Goal: Task Accomplishment & Management: Manage account settings

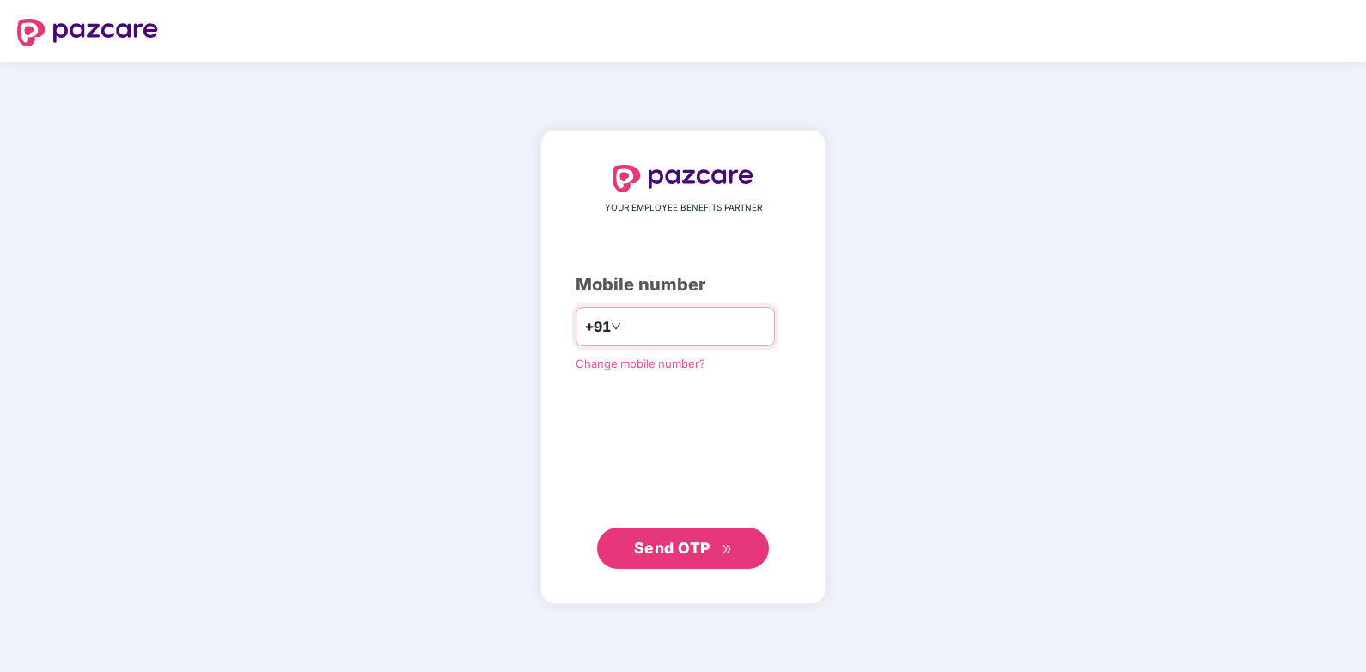
click at [639, 330] on input "number" at bounding box center [694, 326] width 141 height 27
type input "**********"
click at [684, 539] on span "Send OTP" at bounding box center [672, 547] width 76 height 18
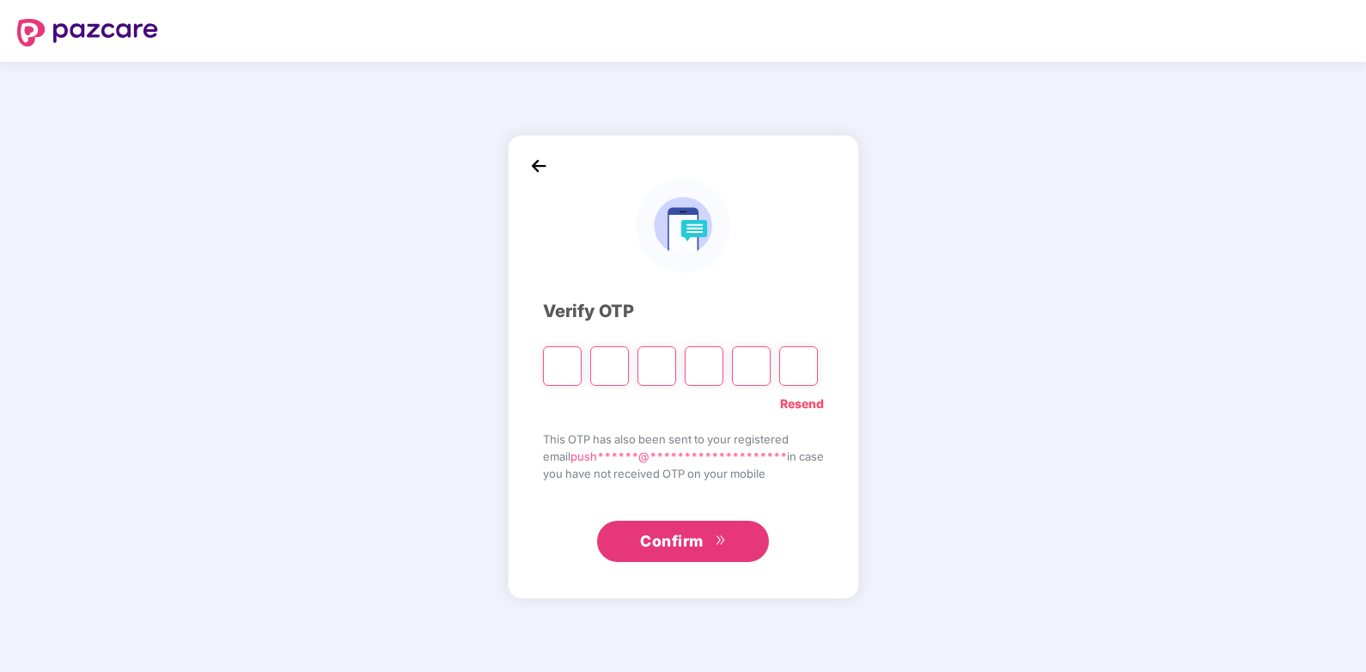
click at [555, 372] on input "Please enter verification code. Digit 1" at bounding box center [562, 366] width 39 height 40
type input "*"
click at [699, 374] on input "Digit 4" at bounding box center [703, 366] width 39 height 40
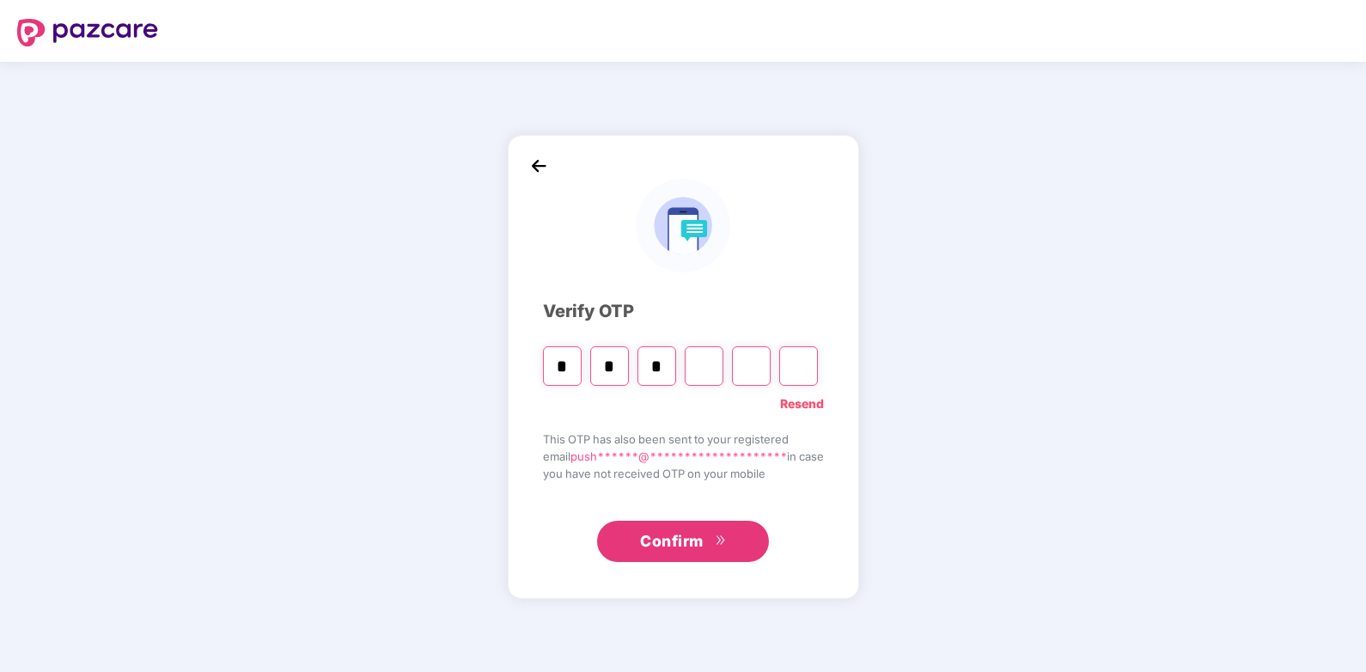
type input "*"
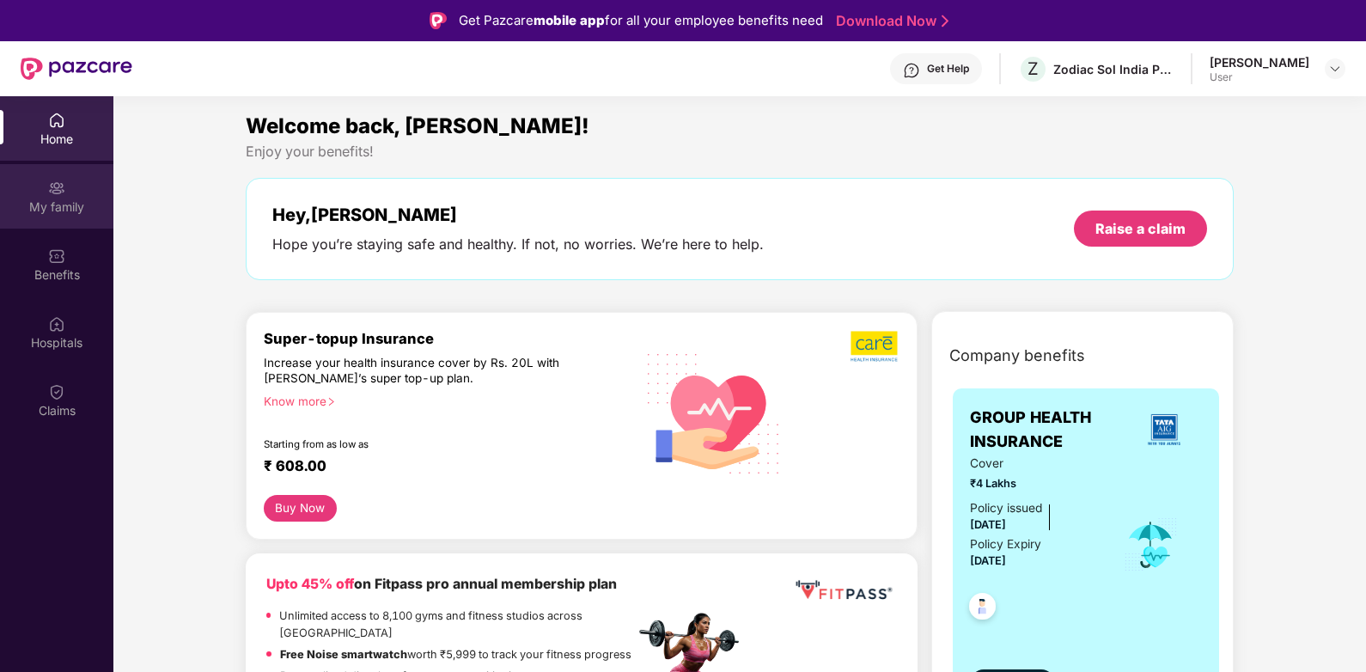
click at [72, 199] on div "My family" at bounding box center [56, 206] width 113 height 17
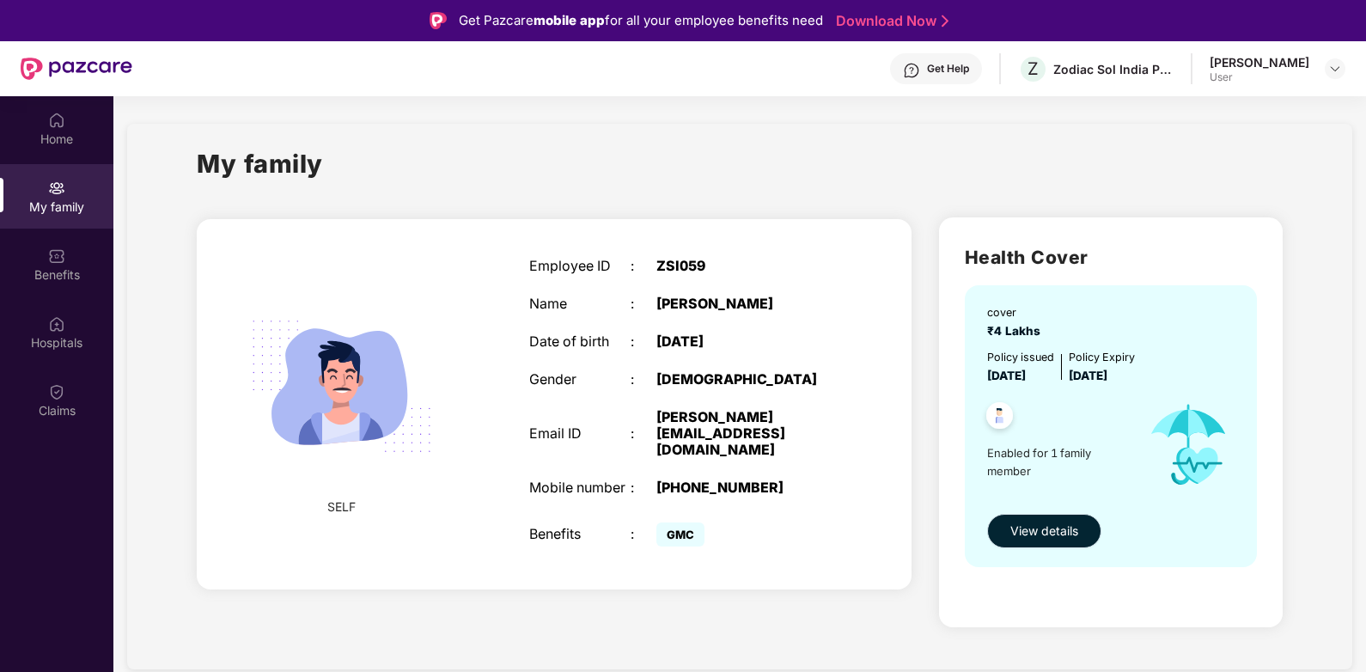
click at [1056, 527] on span "View details" at bounding box center [1044, 530] width 68 height 19
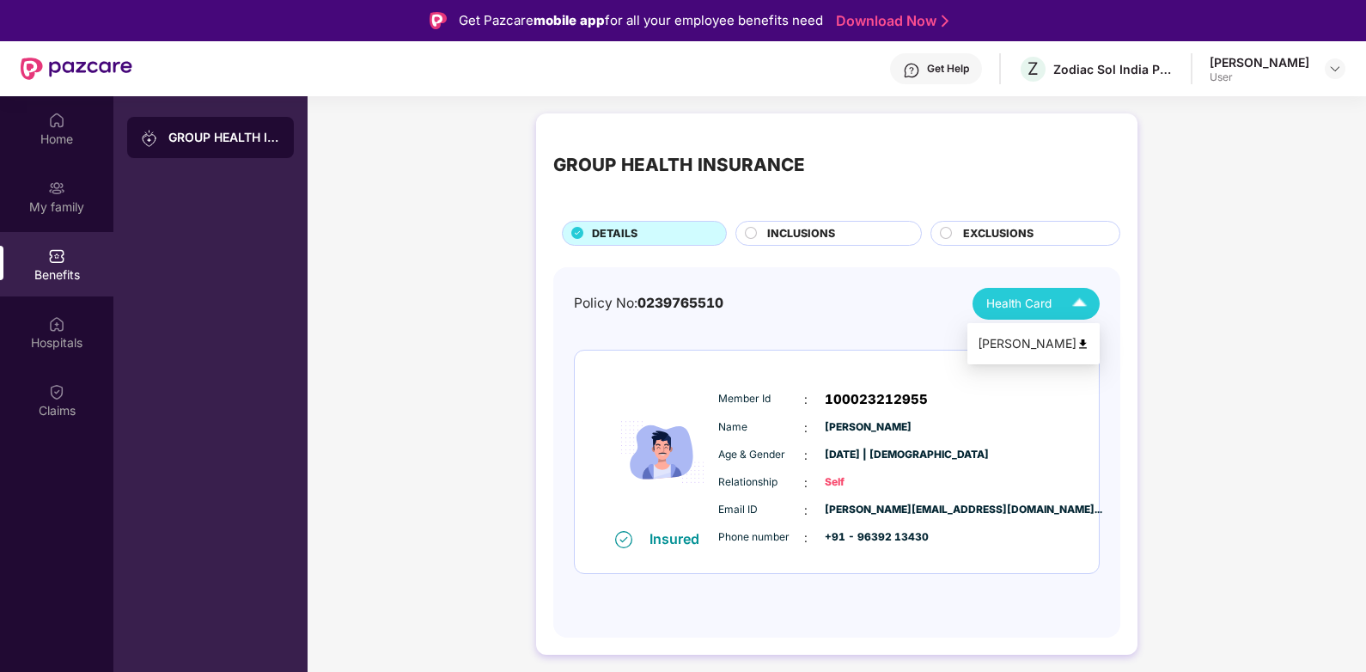
click at [1072, 301] on img at bounding box center [1079, 304] width 30 height 30
click at [1074, 304] on img at bounding box center [1079, 304] width 30 height 30
click at [1085, 341] on img at bounding box center [1082, 344] width 13 height 13
click at [1329, 68] on img at bounding box center [1335, 69] width 14 height 14
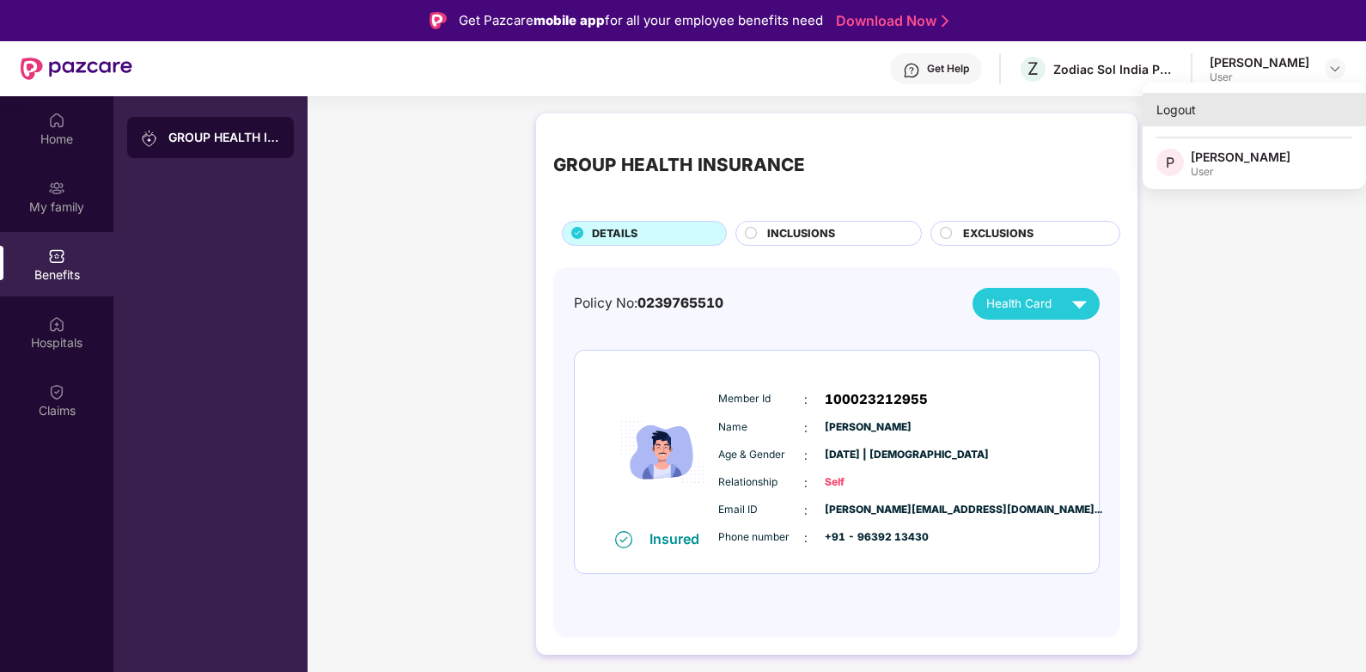
click at [1182, 119] on div "Logout" at bounding box center [1253, 109] width 223 height 33
